Goal: Transaction & Acquisition: Purchase product/service

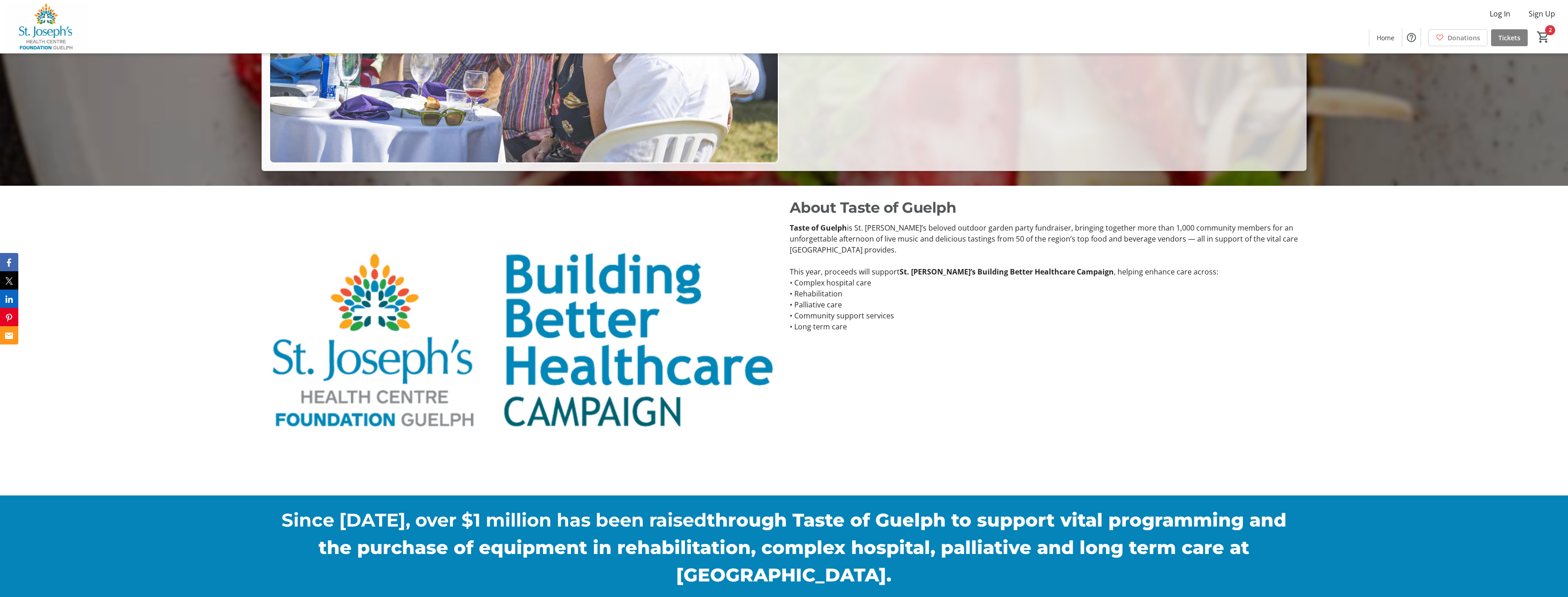
scroll to position [606, 0]
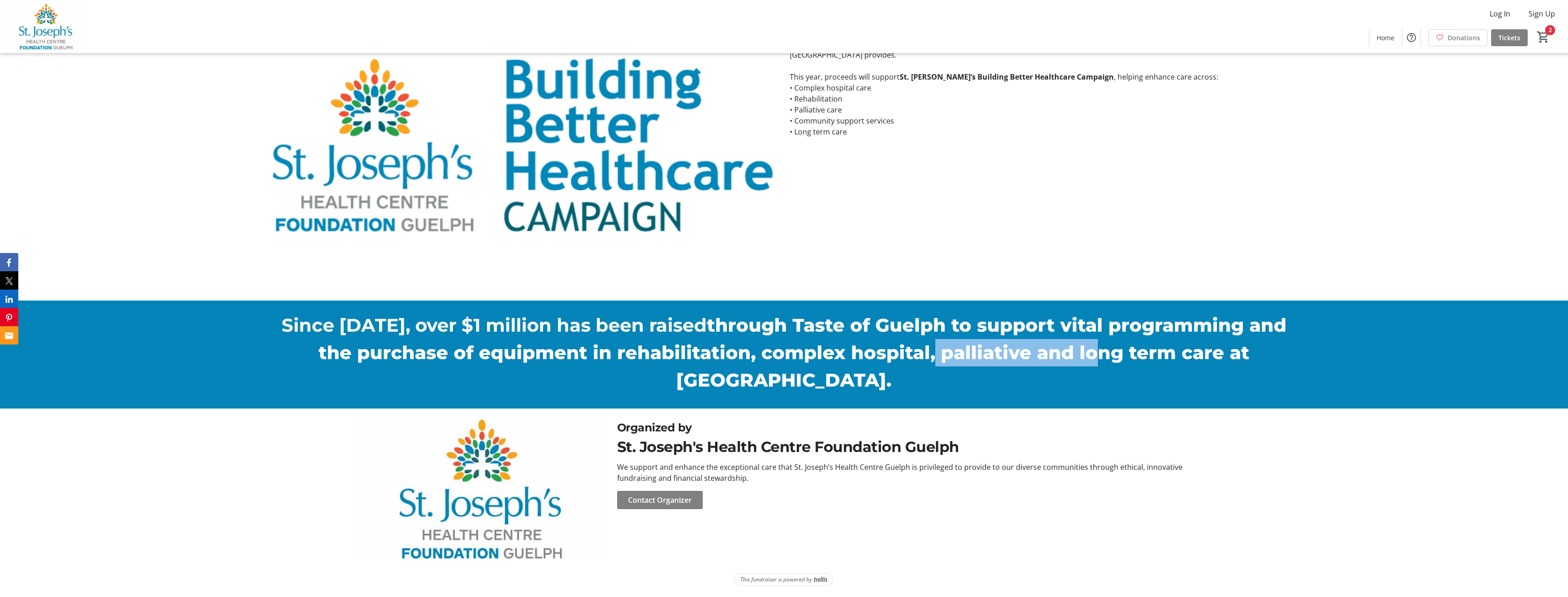
drag, startPoint x: 852, startPoint y: 351, endPoint x: 1028, endPoint y: 345, distance: 176.1
click at [1028, 345] on strong "through Taste of Guelph to support vital programming and the purchase of equipm…" at bounding box center [802, 353] width 968 height 78
click at [1028, 346] on strong "through Taste of Guelph to support vital programming and the purchase of equipm…" at bounding box center [802, 353] width 968 height 78
click at [962, 335] on strong "through Taste of Guelph to support vital programming and the purchase of equipm…" at bounding box center [802, 353] width 968 height 78
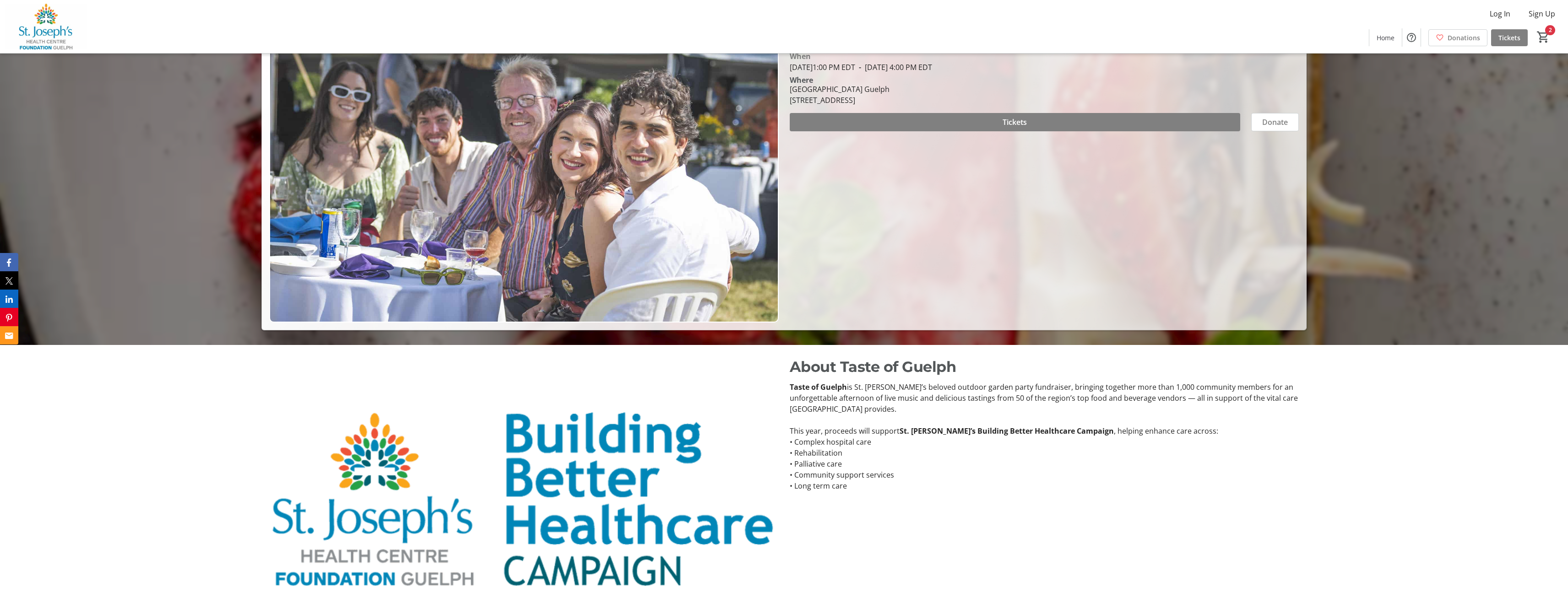
scroll to position [57, 0]
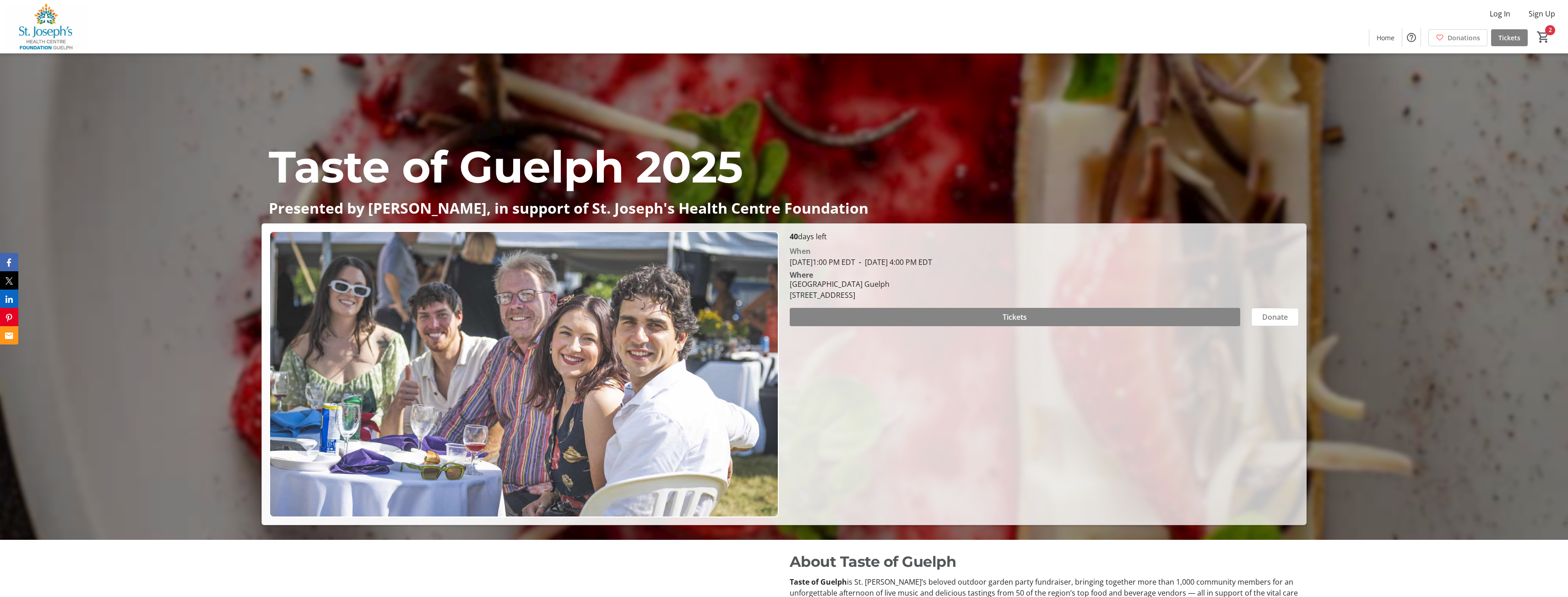
click at [965, 320] on span at bounding box center [1015, 317] width 451 height 22
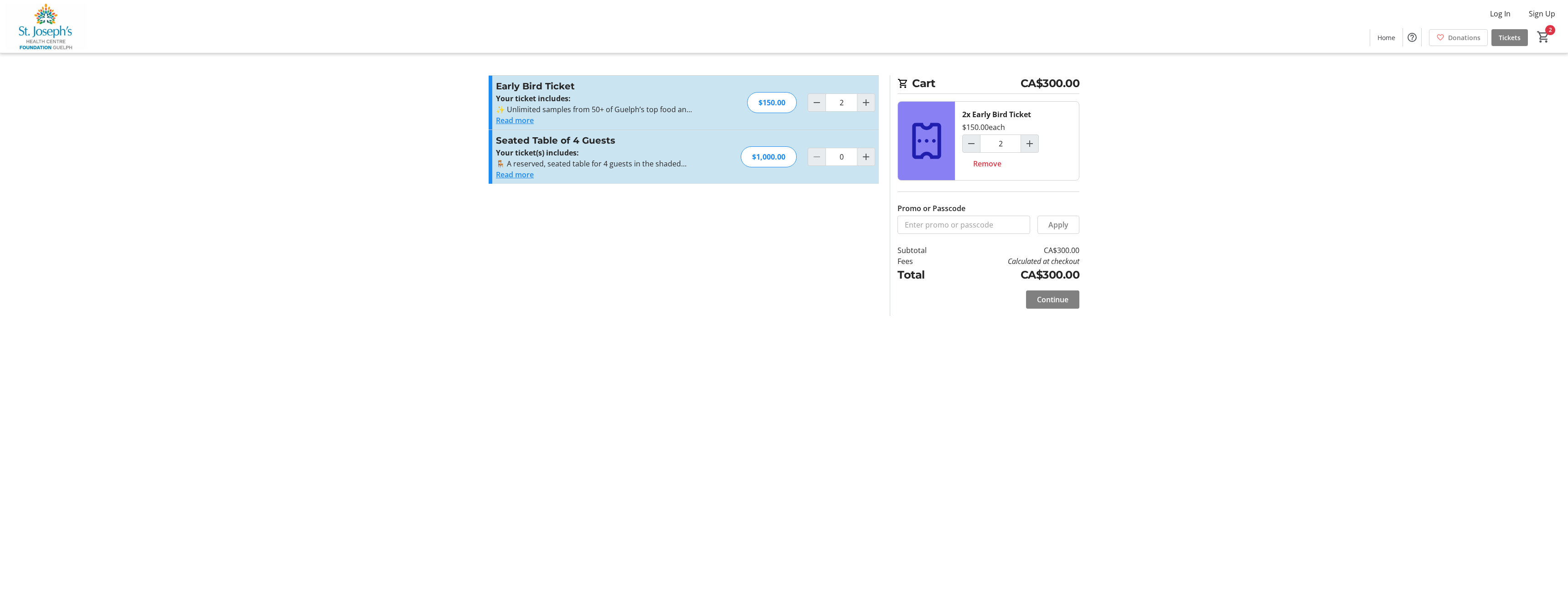
click at [520, 121] on button "Read more" at bounding box center [515, 121] width 38 height 11
